Goal: Information Seeking & Learning: Learn about a topic

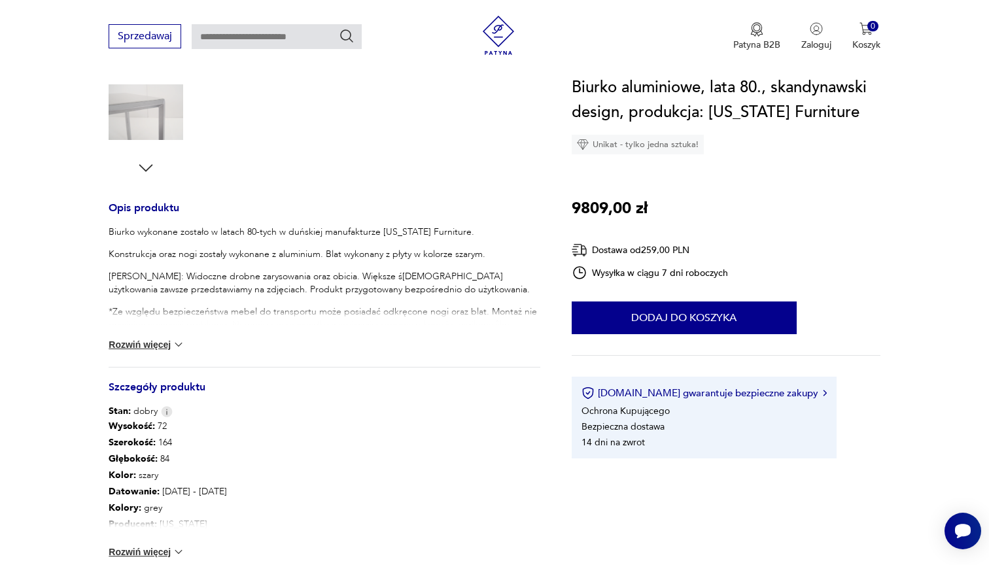
scroll to position [493, 0]
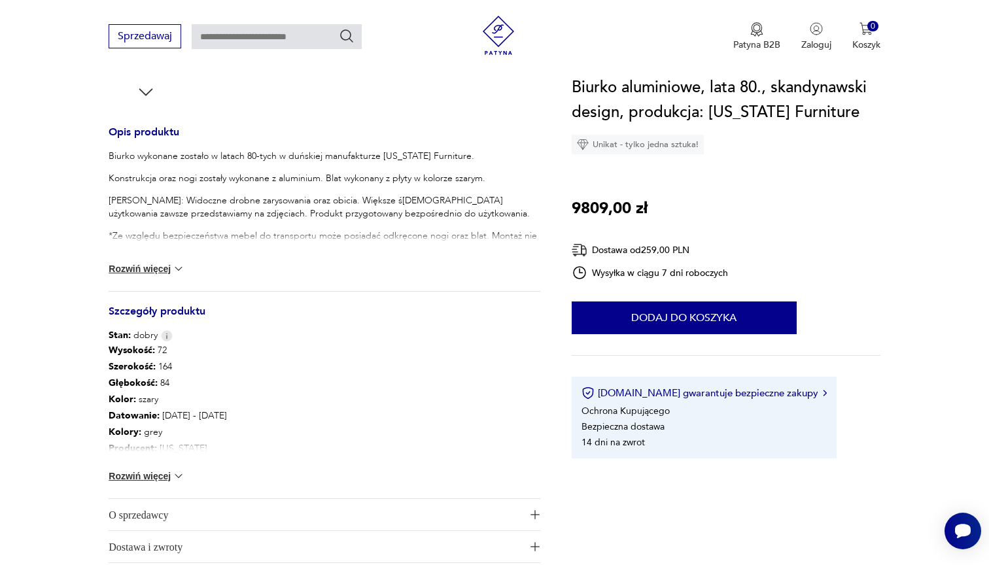
click at [178, 471] on img at bounding box center [178, 475] width 13 height 13
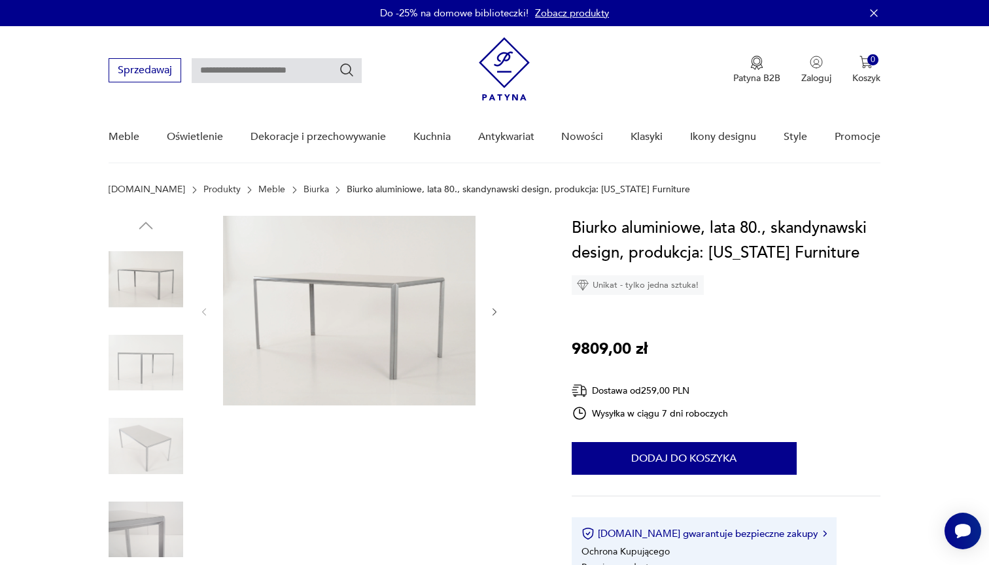
scroll to position [0, 0]
click at [137, 367] on img at bounding box center [146, 363] width 75 height 75
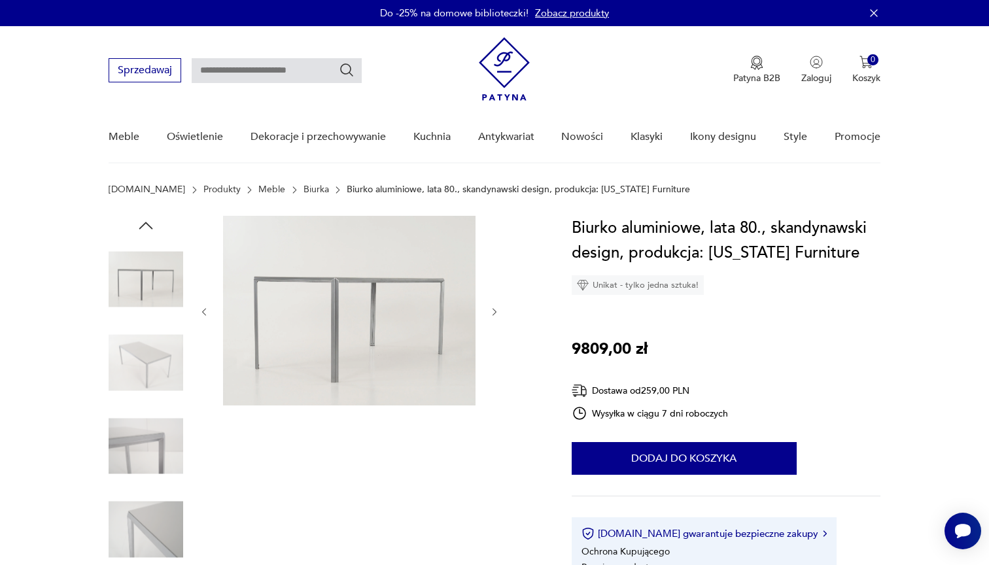
click at [139, 410] on img at bounding box center [146, 446] width 75 height 75
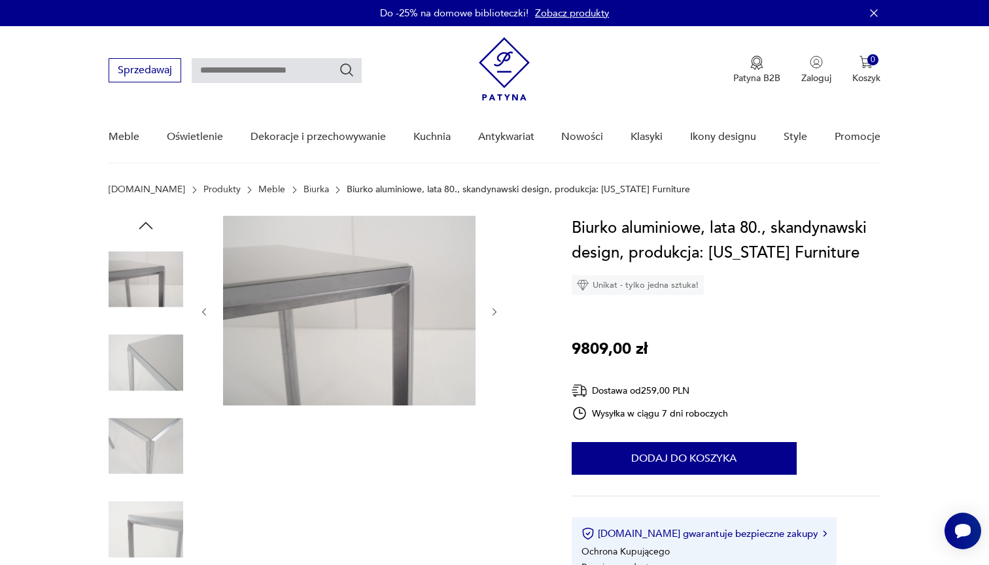
click at [150, 374] on img at bounding box center [146, 363] width 75 height 75
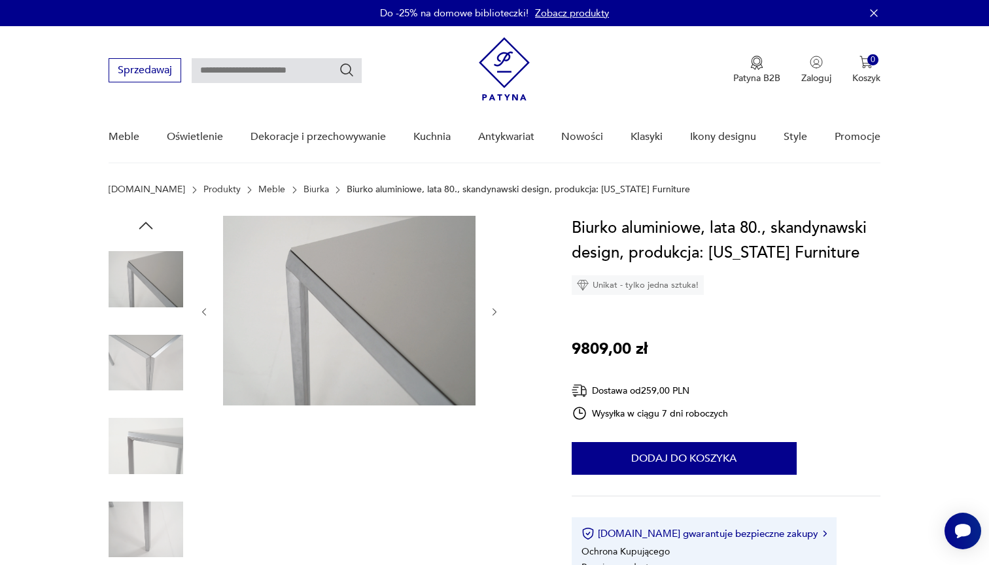
click at [151, 415] on img at bounding box center [146, 446] width 75 height 75
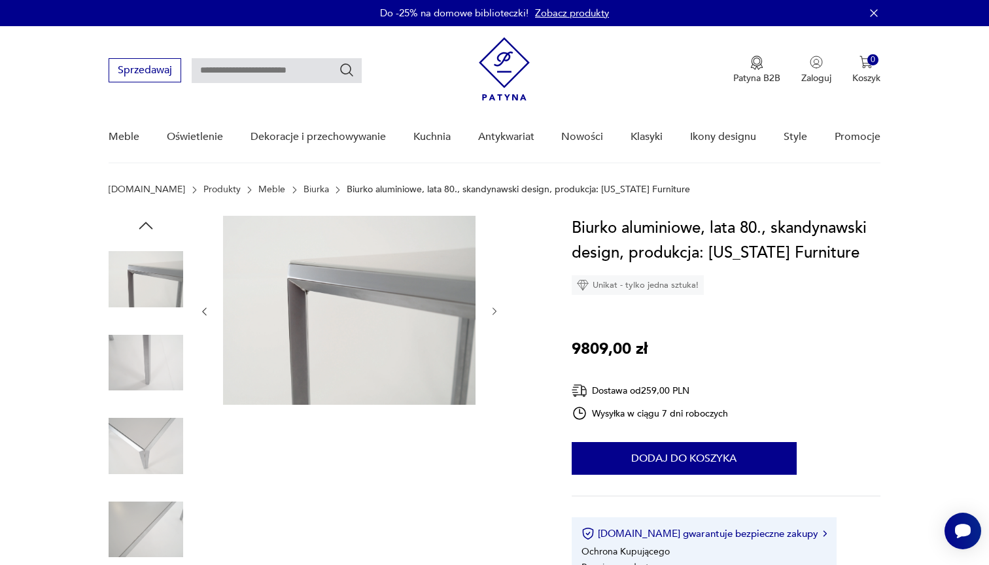
click at [154, 452] on img at bounding box center [146, 446] width 75 height 75
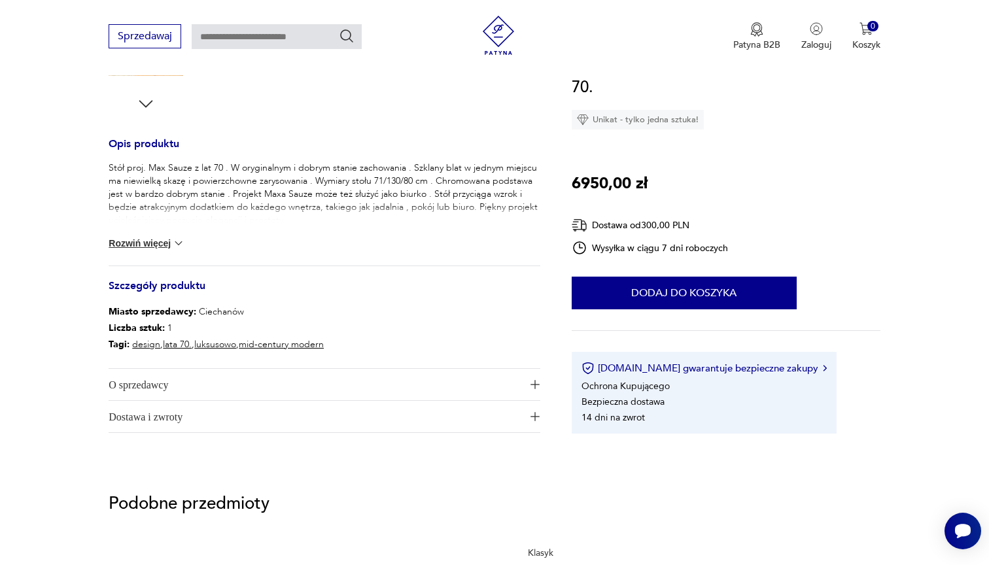
scroll to position [503, 0]
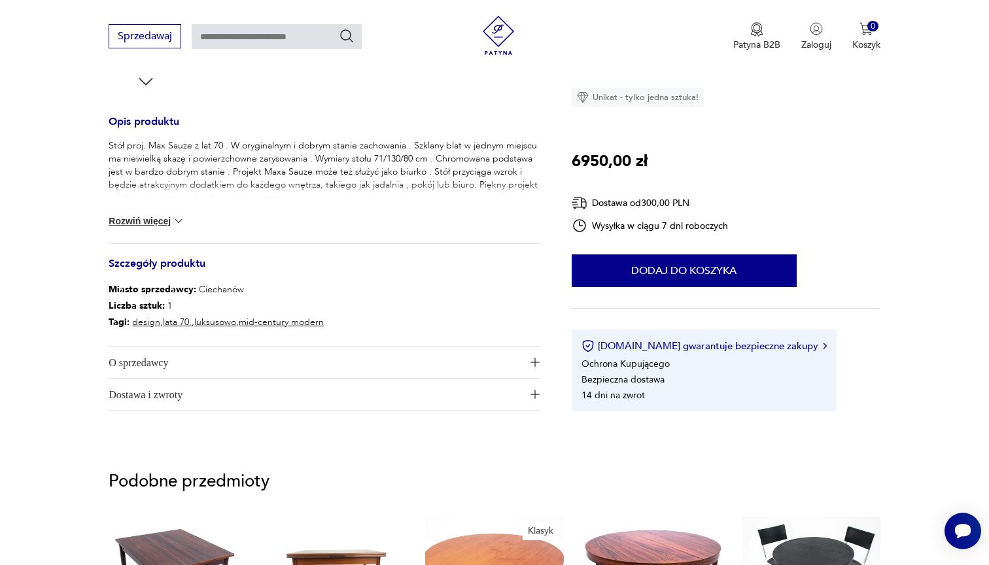
click at [178, 217] on img at bounding box center [178, 220] width 13 height 13
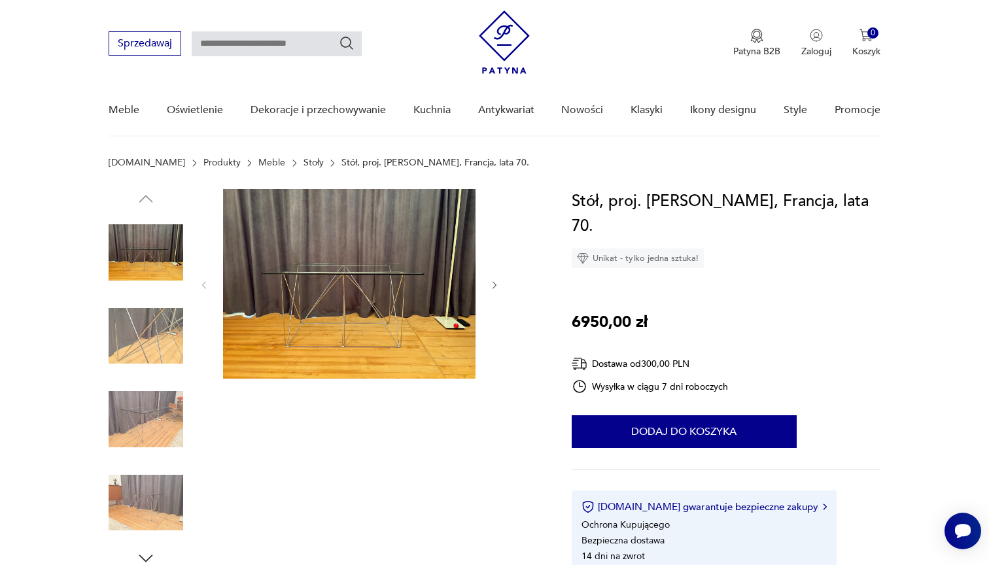
scroll to position [4, 0]
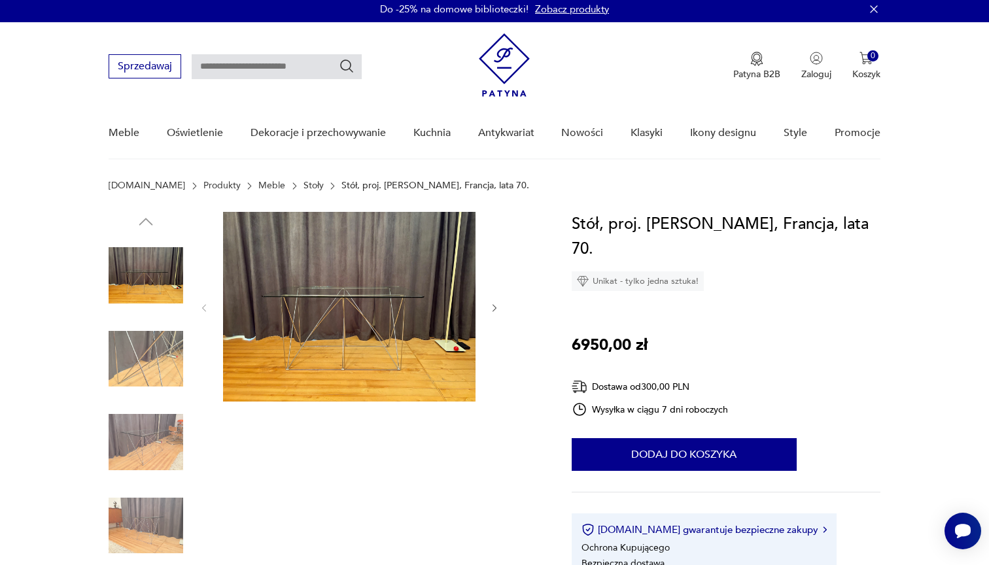
click at [153, 359] on img at bounding box center [146, 359] width 75 height 75
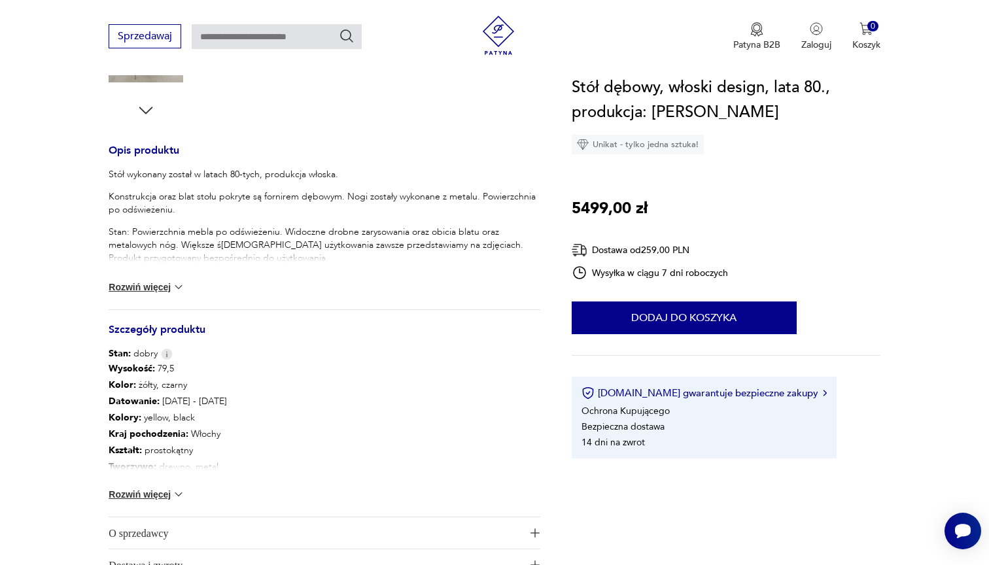
scroll to position [479, 0]
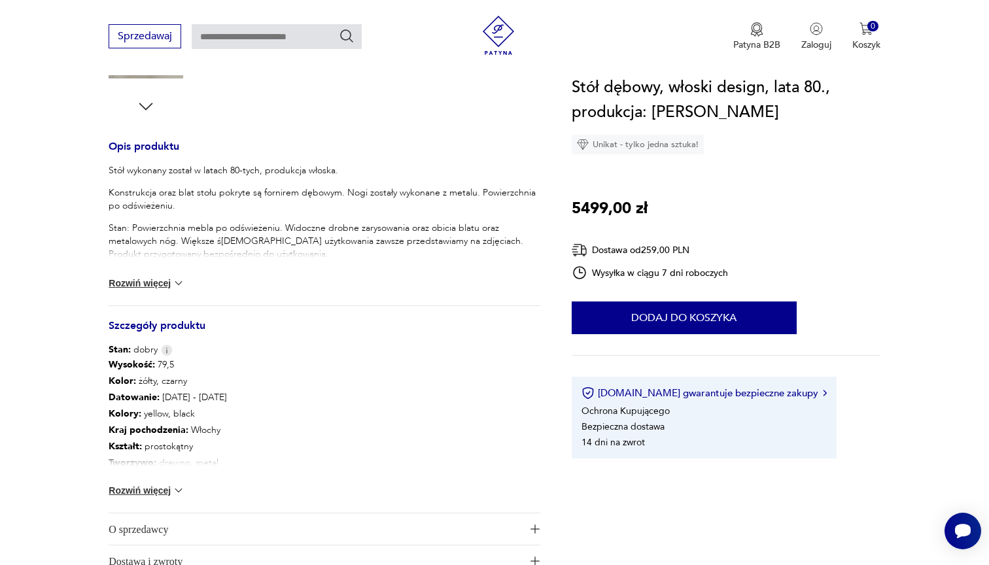
click at [167, 491] on button "Rozwiń więcej" at bounding box center [147, 490] width 76 height 13
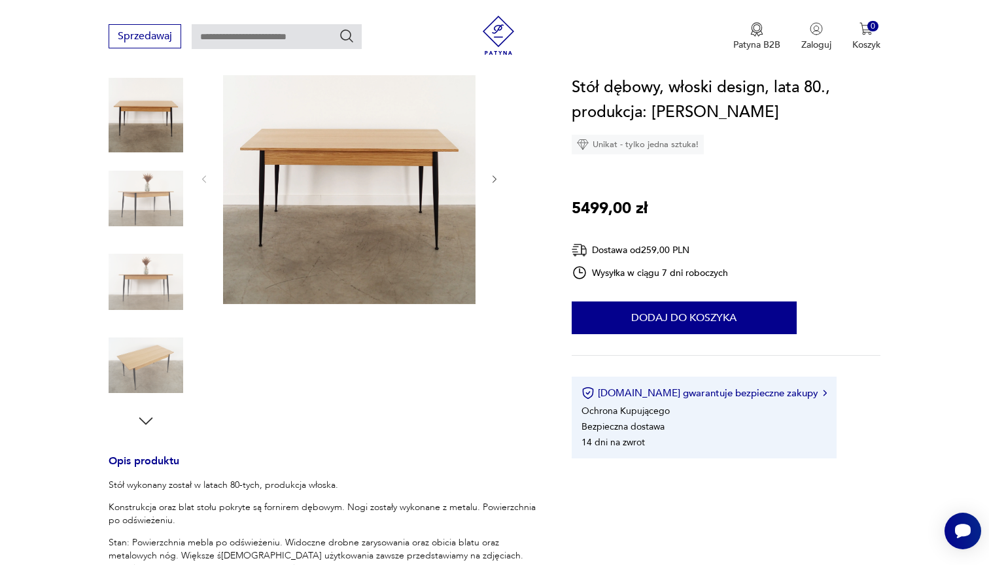
scroll to position [163, 0]
click at [144, 216] on img at bounding box center [146, 199] width 75 height 75
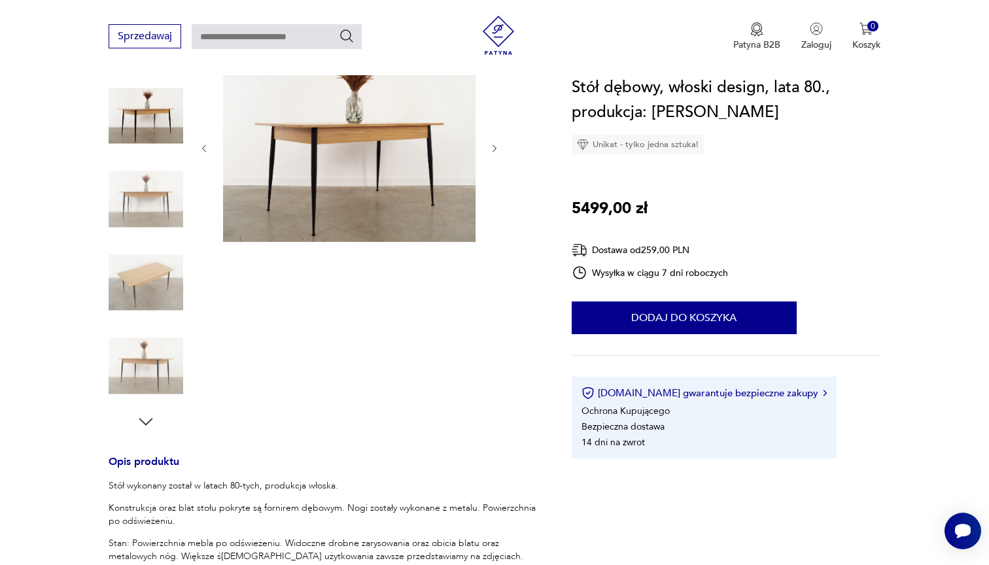
click at [141, 283] on img at bounding box center [146, 282] width 75 height 75
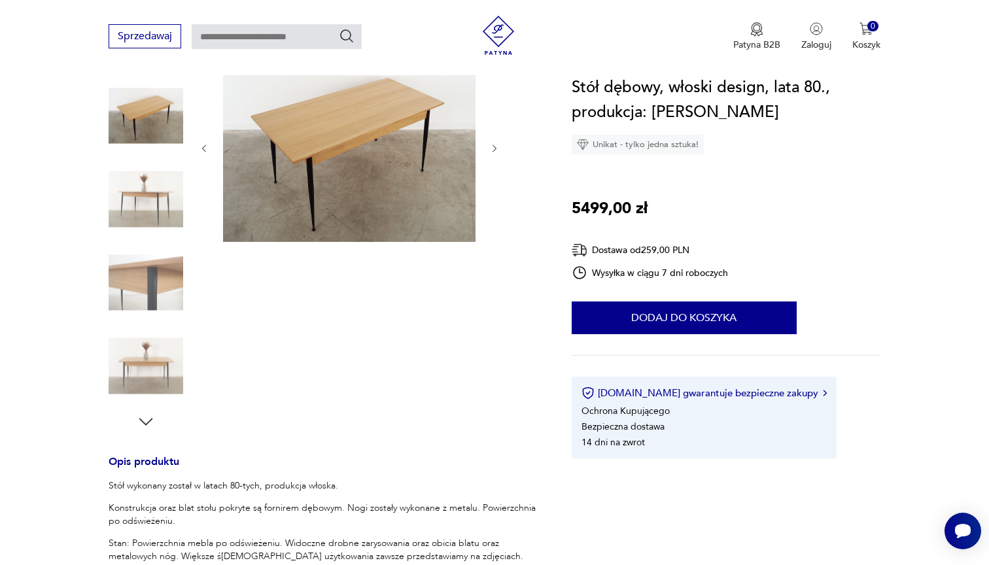
click at [151, 360] on img at bounding box center [146, 366] width 75 height 75
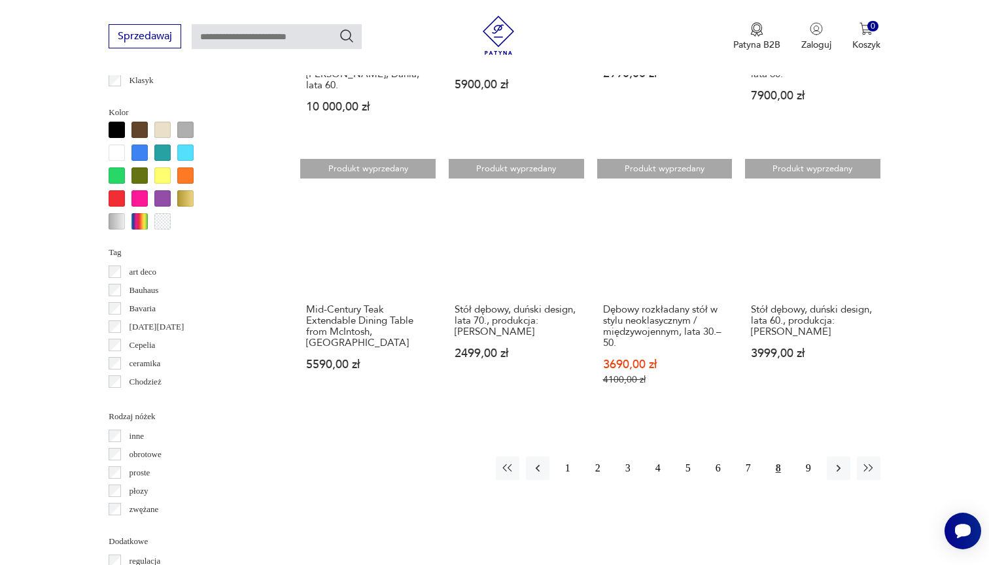
scroll to position [1185, 0]
